Goal: Transaction & Acquisition: Subscribe to service/newsletter

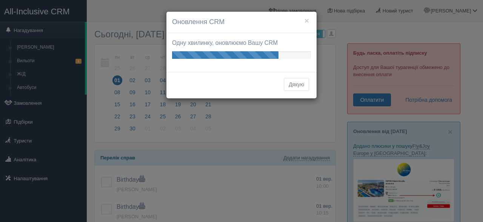
click at [289, 83] on button "Дякую" at bounding box center [296, 84] width 25 height 13
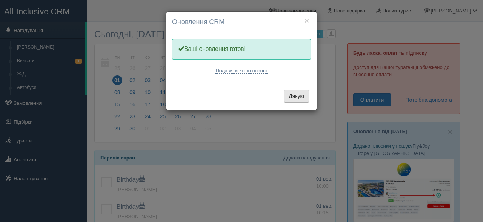
click at [292, 97] on button "Дякую" at bounding box center [296, 96] width 25 height 13
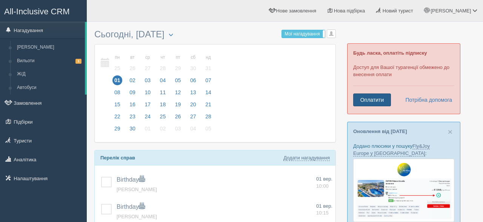
click at [365, 103] on link "Оплатити" at bounding box center [373, 100] width 38 height 13
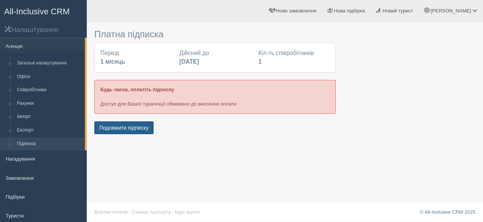
click at [122, 129] on button "Подовжити підписку" at bounding box center [123, 128] width 59 height 13
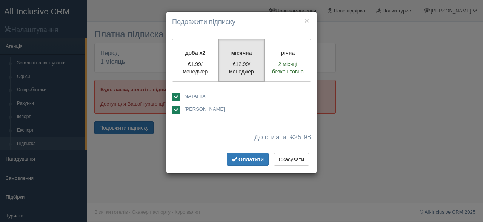
click at [181, 97] on label "NATALIIA" at bounding box center [241, 97] width 139 height 9
checkbox input "false"
click at [241, 159] on span "Оплатити" at bounding box center [251, 160] width 25 height 6
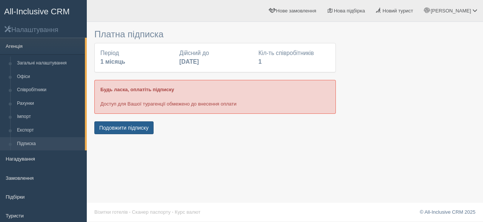
click at [128, 128] on button "Подовжити підписку" at bounding box center [123, 128] width 59 height 13
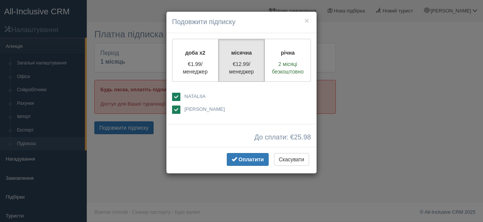
click at [185, 100] on span "NATALIIA" at bounding box center [240, 96] width 111 height 7
click at [175, 98] on ins at bounding box center [176, 97] width 8 height 8
checkbox input "false"
click at [239, 160] on span "Оплатити" at bounding box center [251, 160] width 25 height 6
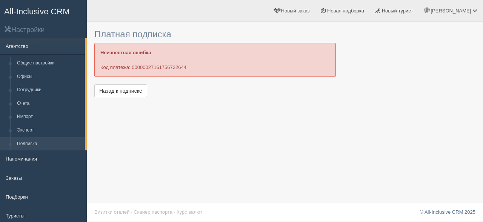
click at [38, 13] on span "All-Inclusive CRM" at bounding box center [37, 11] width 66 height 9
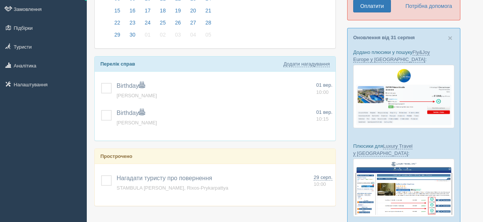
scroll to position [112, 0]
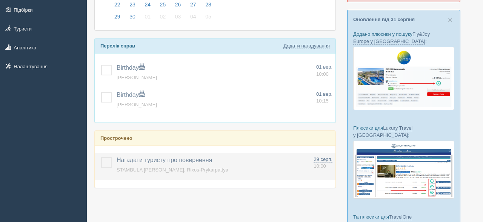
click at [101, 158] on label at bounding box center [101, 158] width 0 height 0
click at [0, 0] on input "checkbox" at bounding box center [0, 0] width 0 height 0
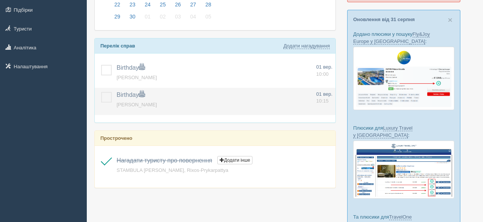
click at [101, 92] on label at bounding box center [101, 92] width 0 height 0
click at [0, 0] on input "checkbox" at bounding box center [0, 0] width 0 height 0
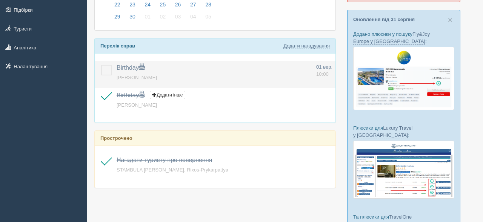
click at [101, 65] on label at bounding box center [101, 65] width 0 height 0
click at [0, 0] on input "checkbox" at bounding box center [0, 0] width 0 height 0
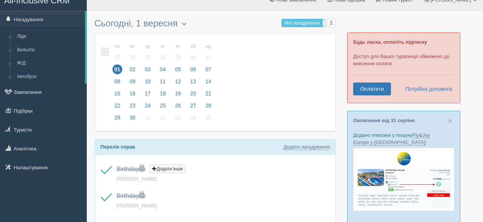
scroll to position [0, 0]
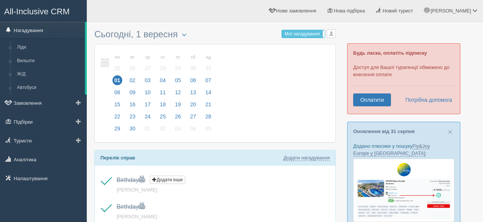
click at [42, 30] on link "Нагадування" at bounding box center [42, 30] width 85 height 17
